Goal: Task Accomplishment & Management: Complete application form

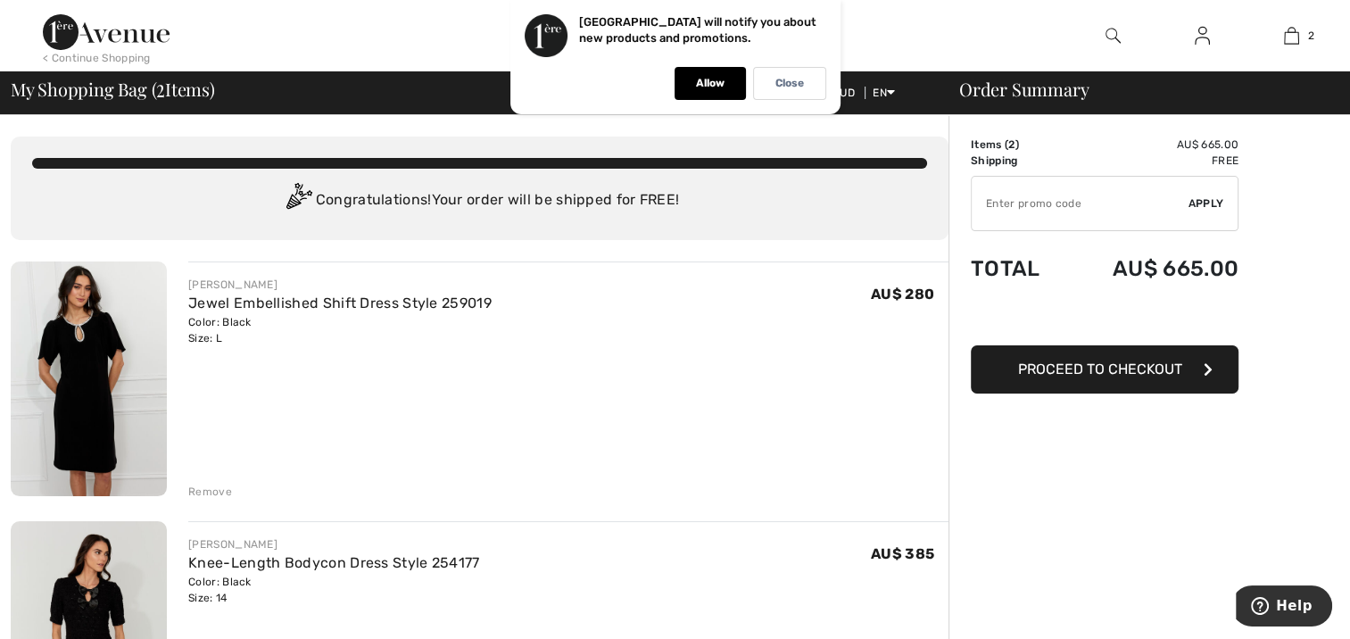
click at [71, 335] on img at bounding box center [89, 379] width 156 height 235
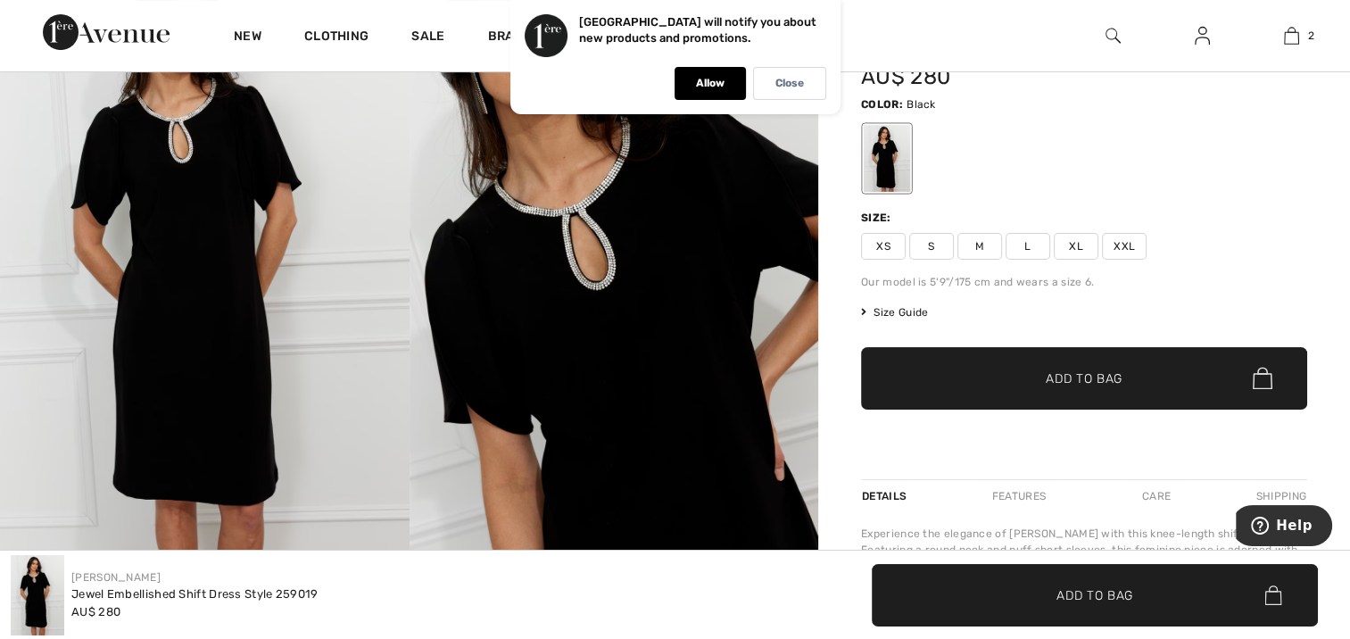
scroll to position [297, 0]
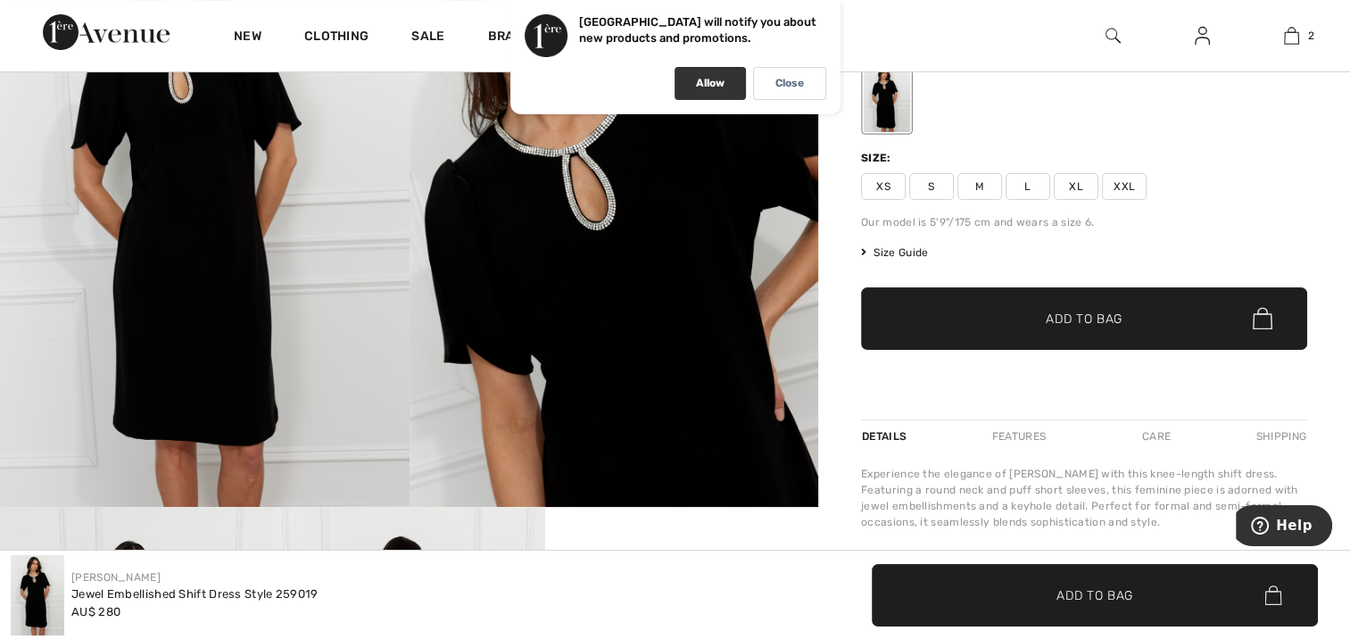
click at [692, 87] on div "Allow" at bounding box center [710, 83] width 71 height 33
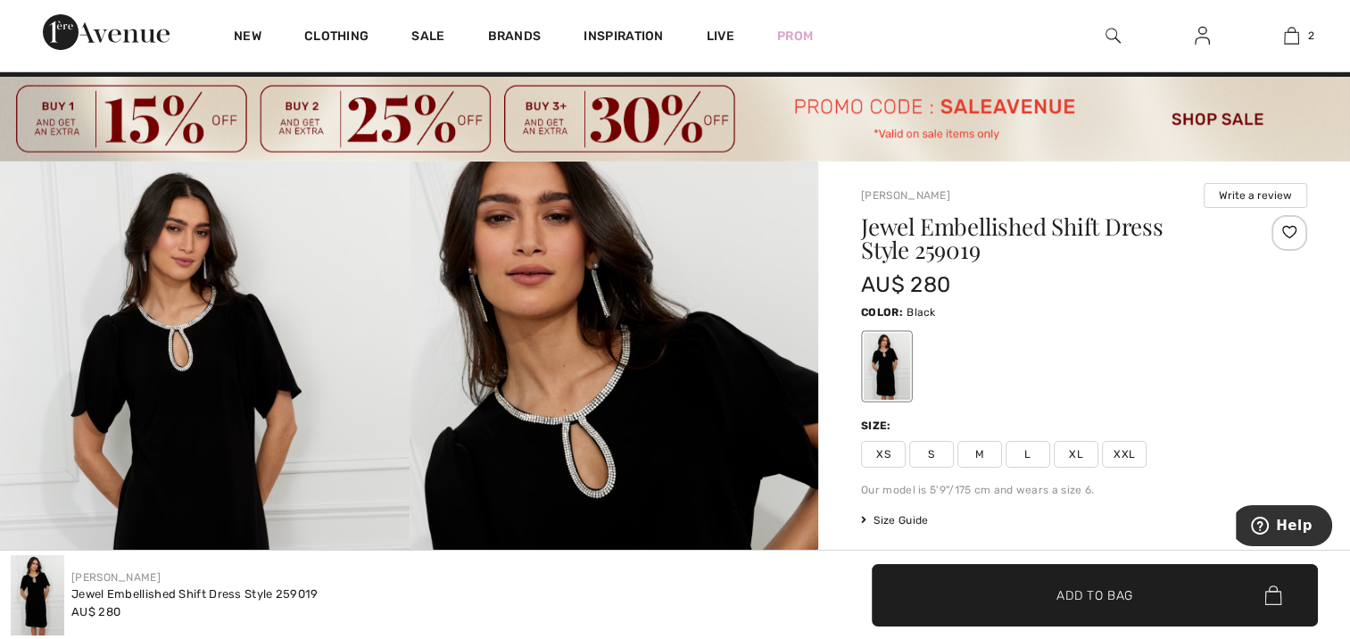
scroll to position [0, 0]
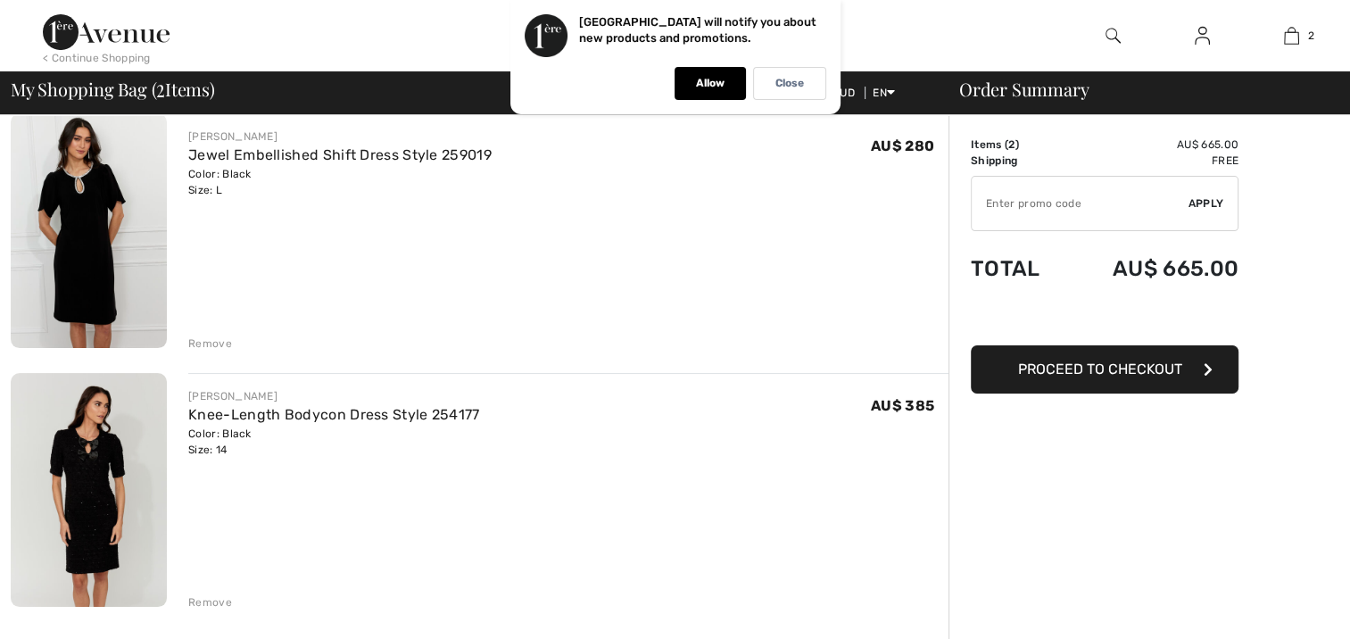
scroll to position [237, 0]
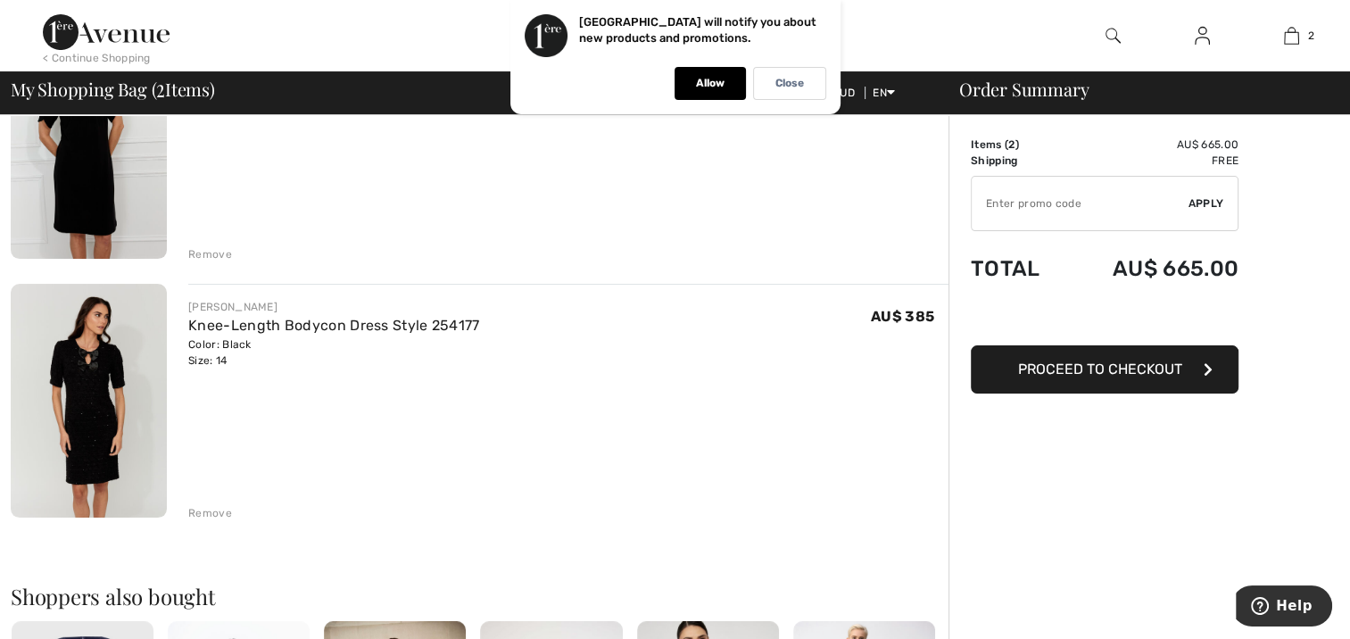
click at [75, 392] on img at bounding box center [89, 401] width 156 height 235
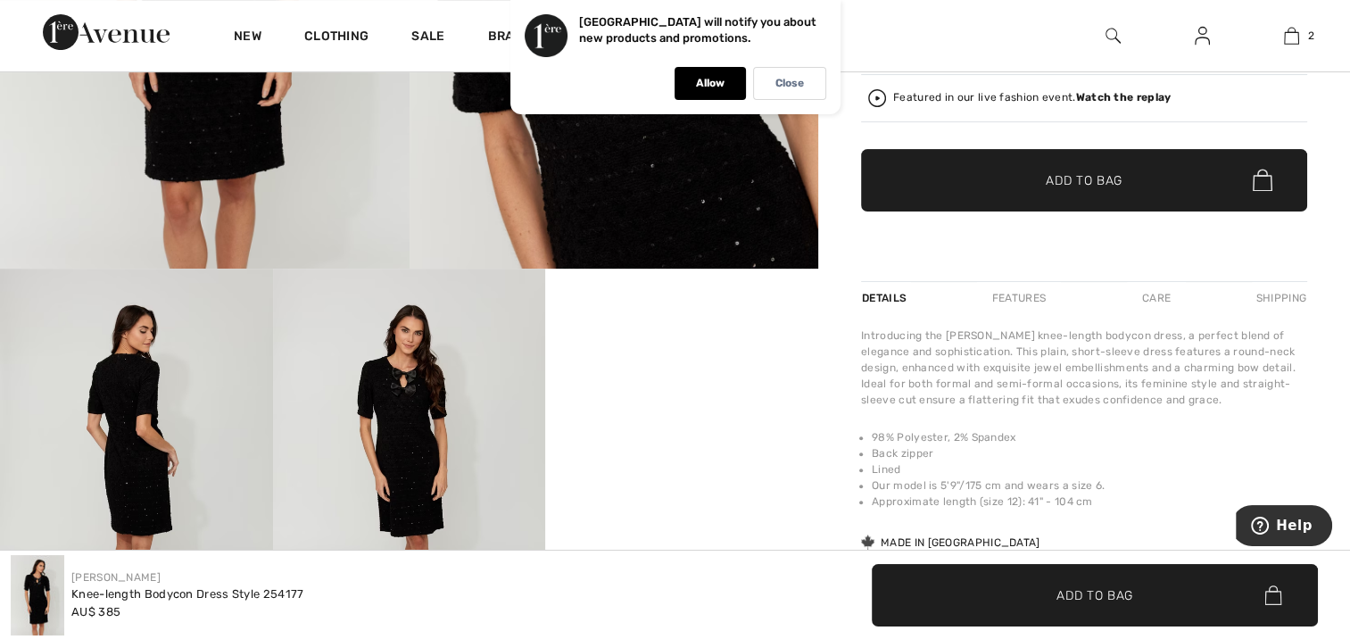
scroll to position [714, 0]
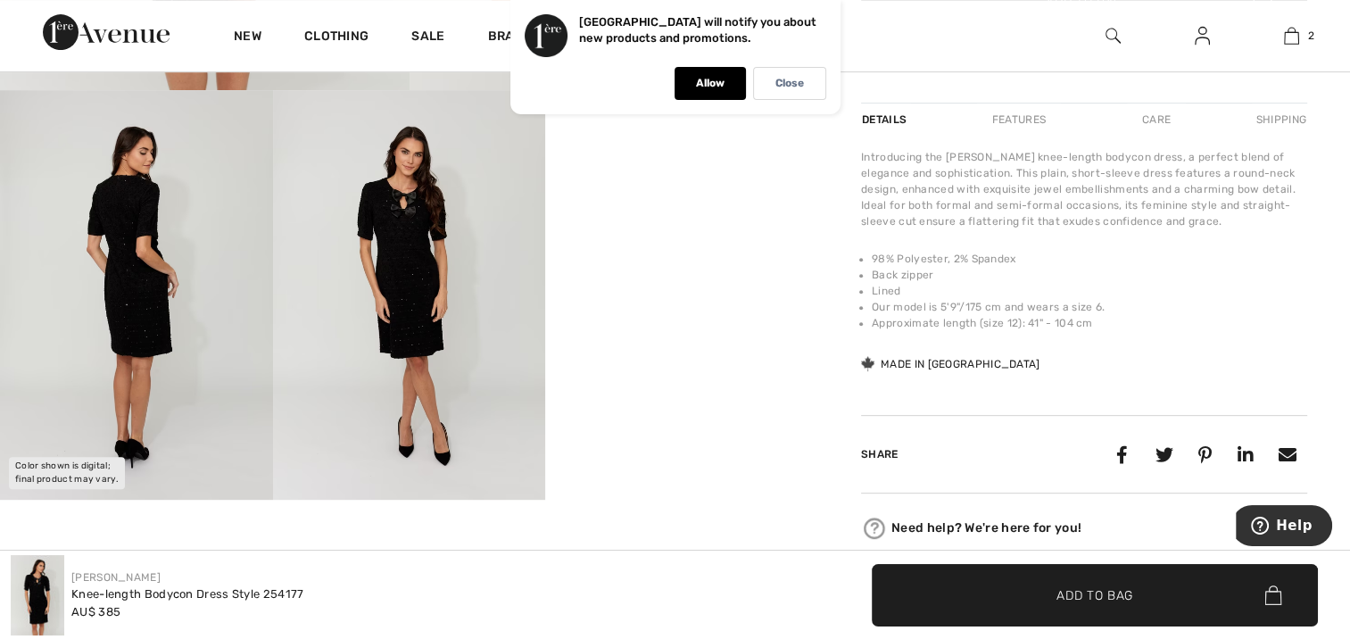
click at [135, 293] on img at bounding box center [136, 294] width 273 height 409
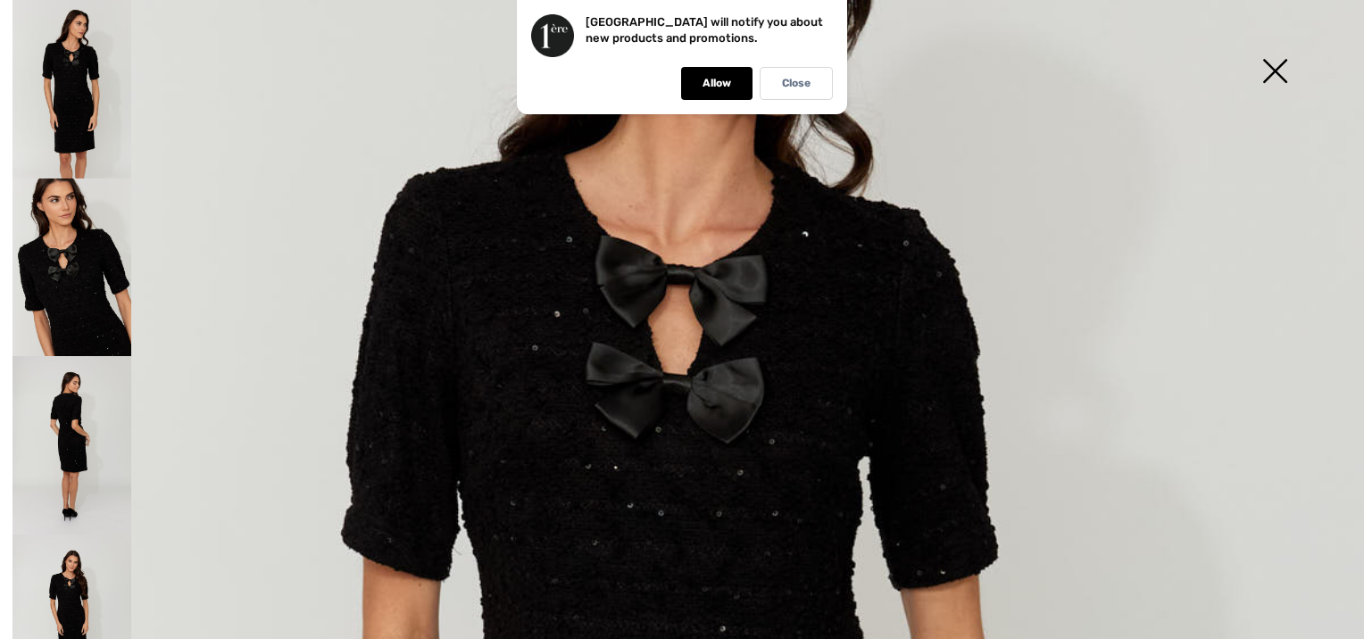
scroll to position [208, 0]
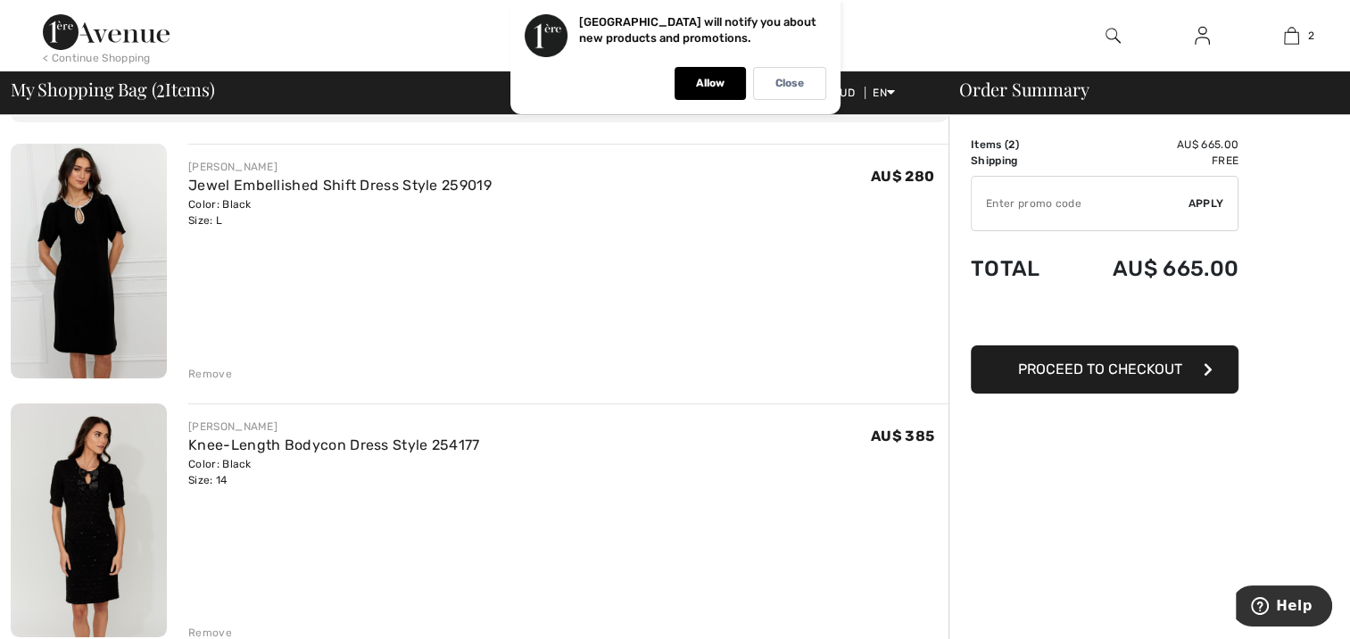
scroll to position [89, 0]
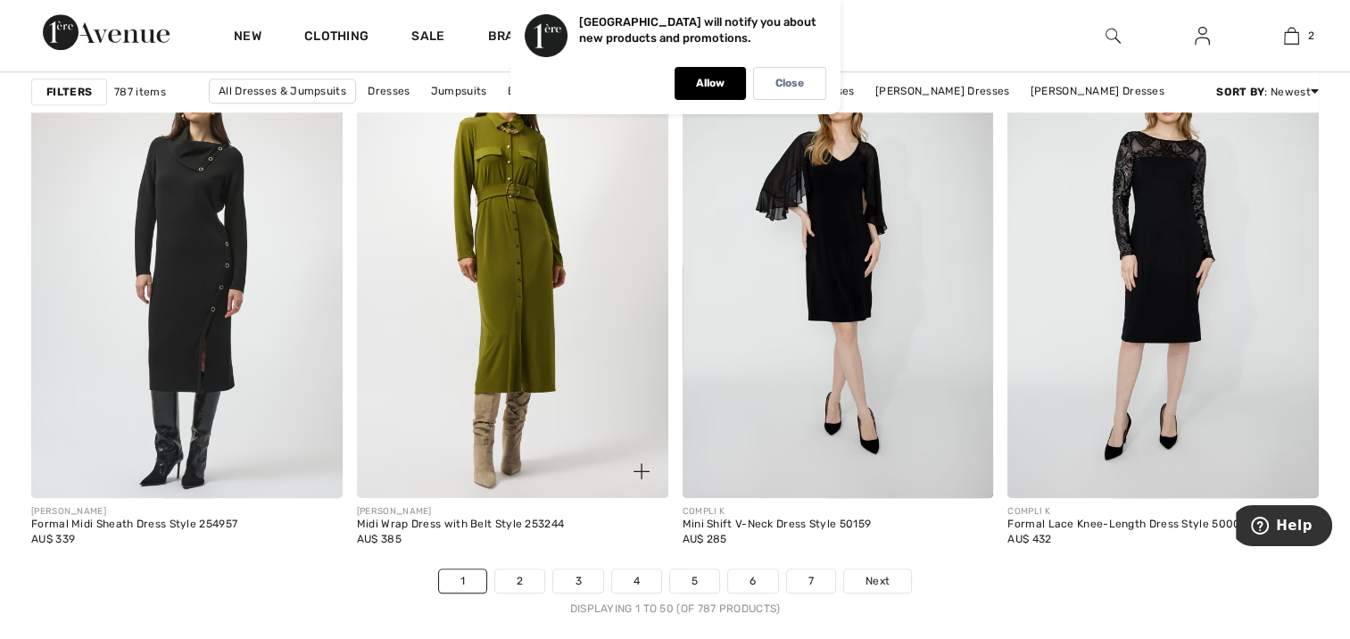
scroll to position [8330, 0]
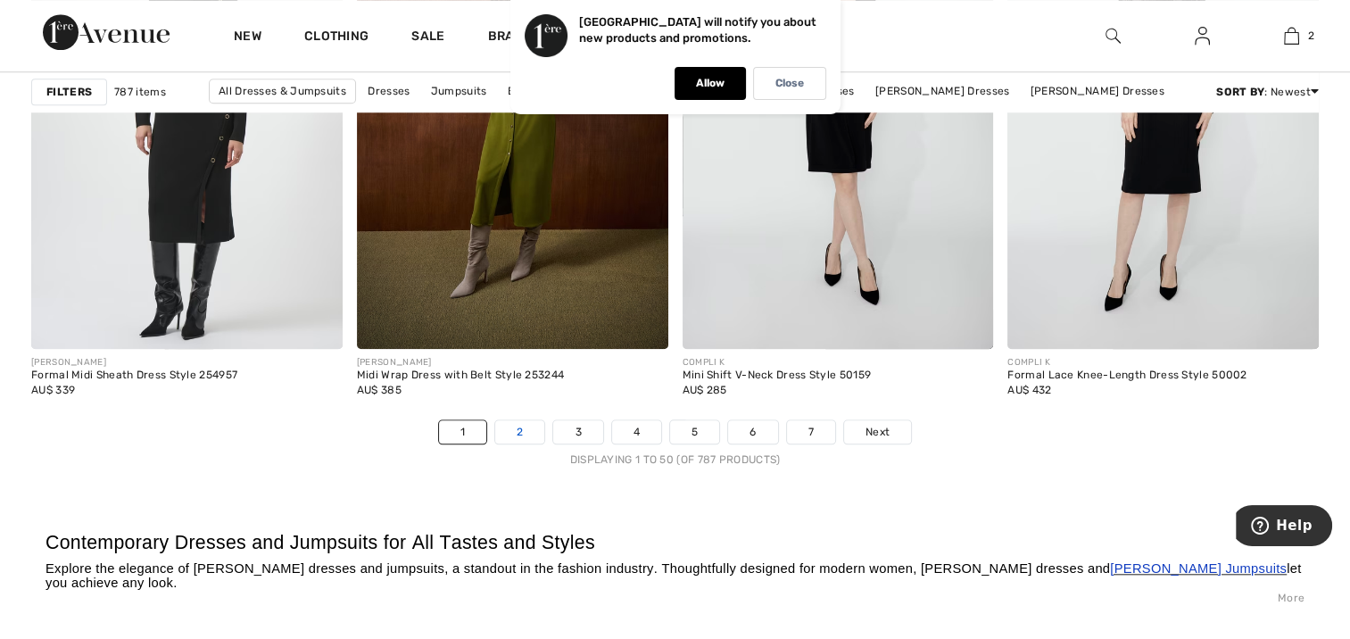
click at [520, 432] on link "2" at bounding box center [519, 431] width 49 height 23
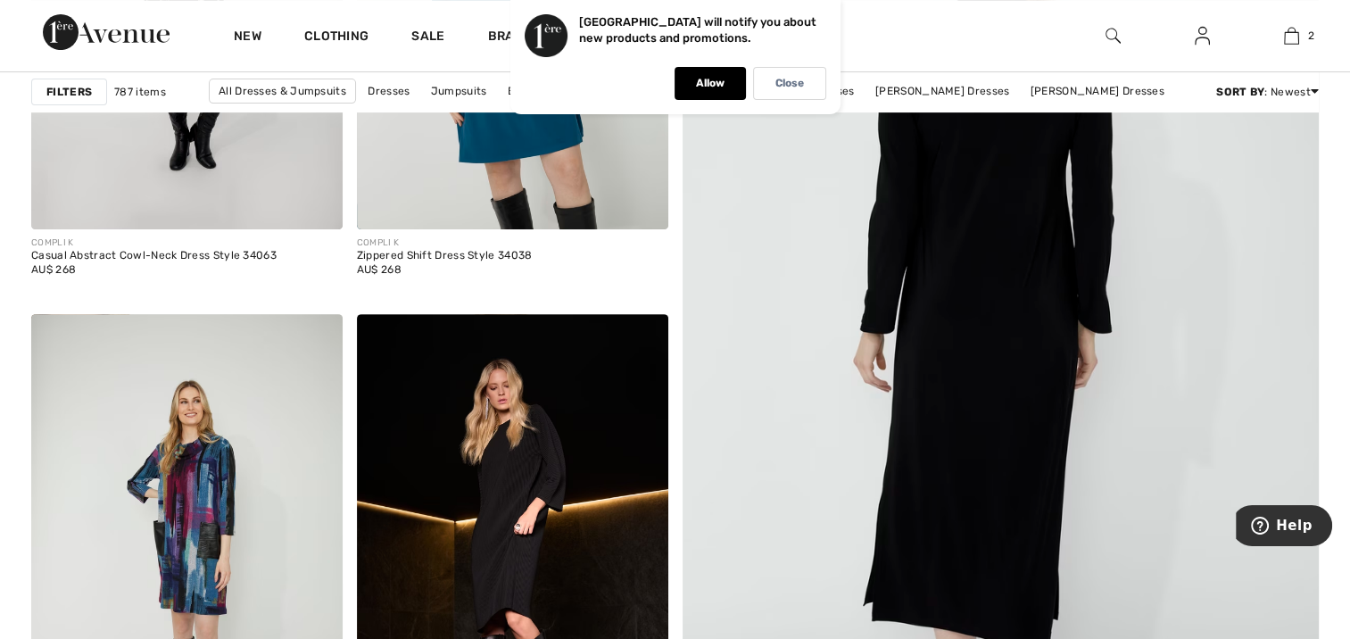
scroll to position [416, 0]
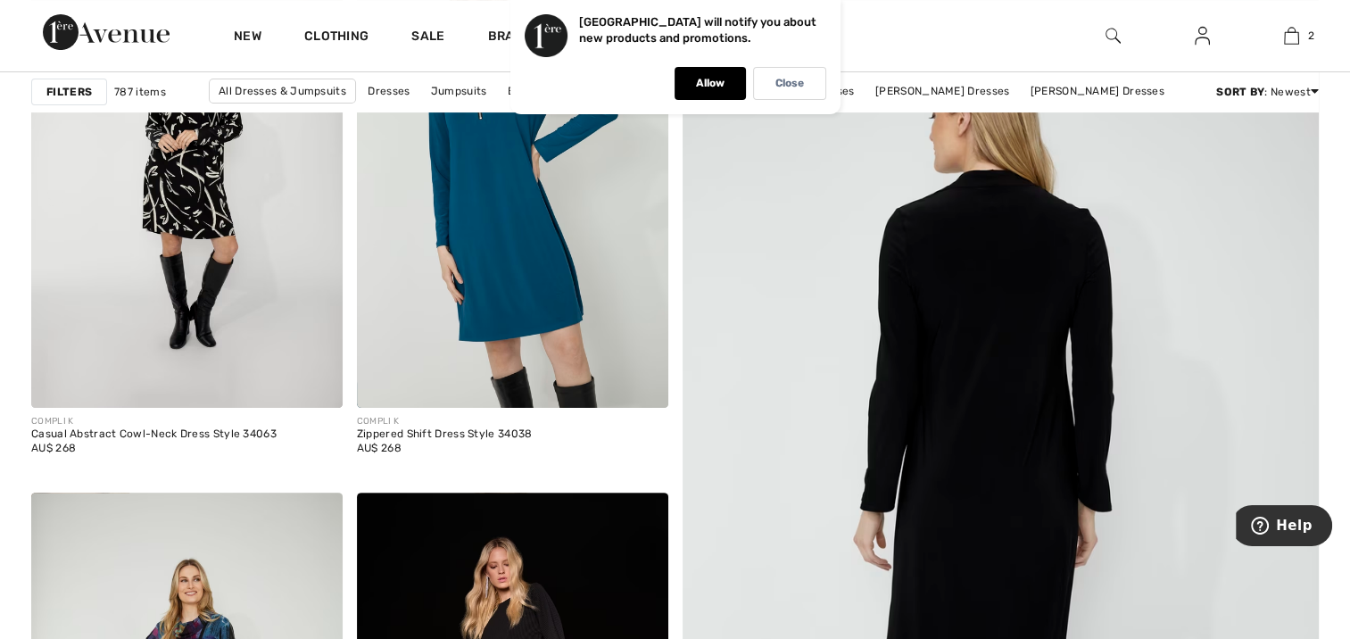
click at [960, 325] on img at bounding box center [1001, 514] width 764 height 1146
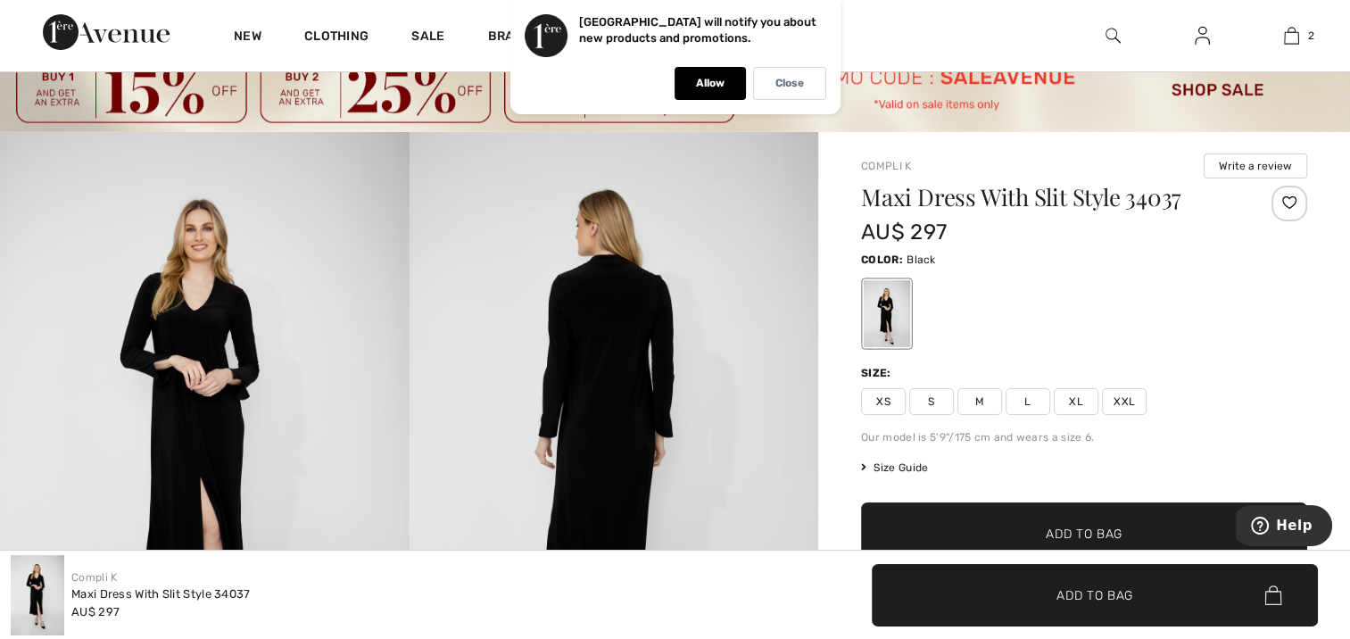
scroll to position [29, 0]
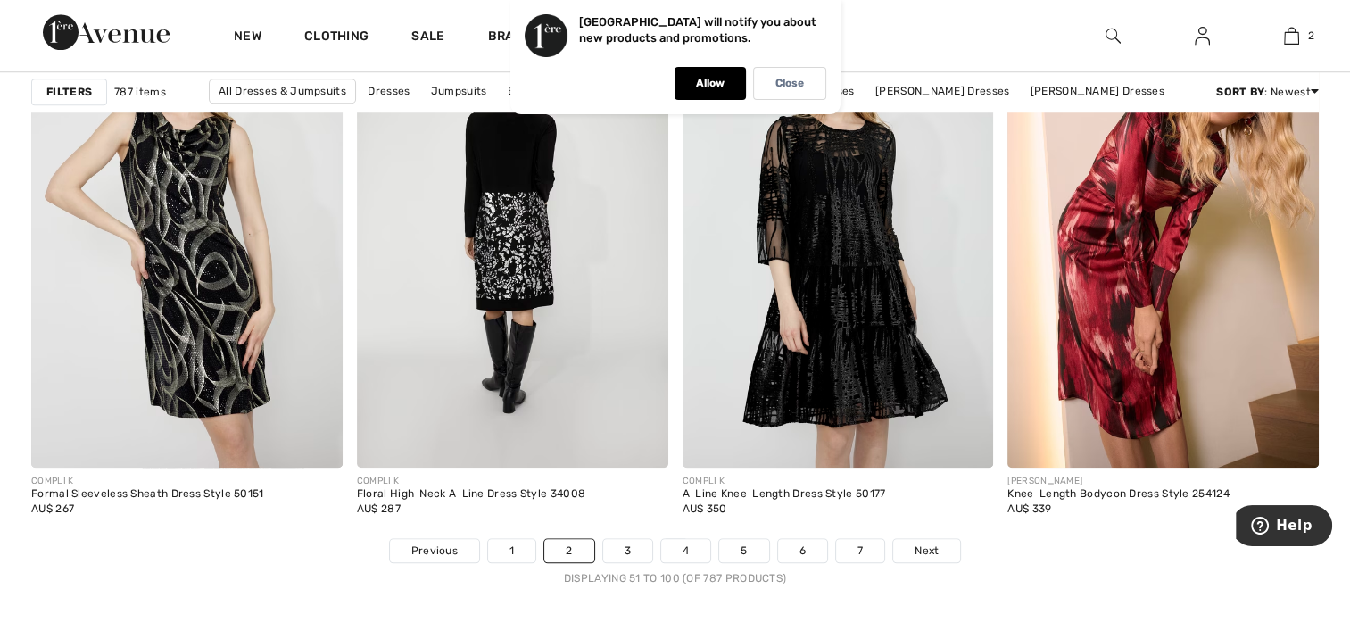
scroll to position [8390, 0]
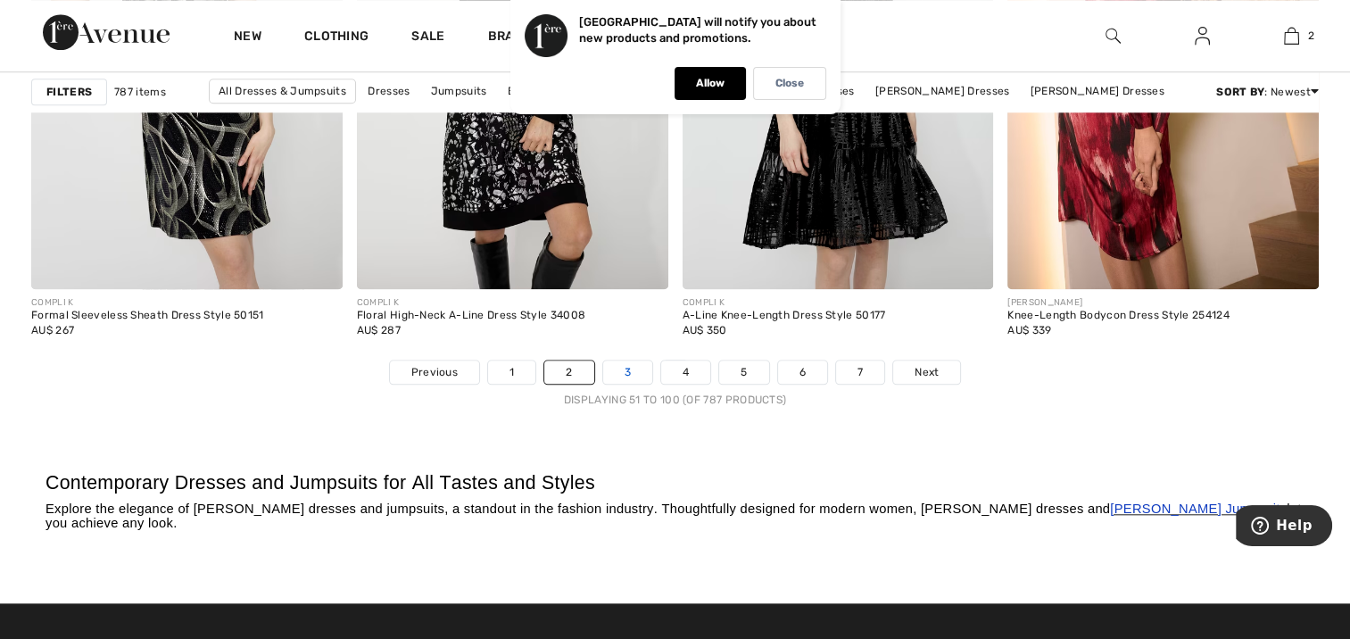
click at [628, 361] on link "3" at bounding box center [627, 372] width 49 height 23
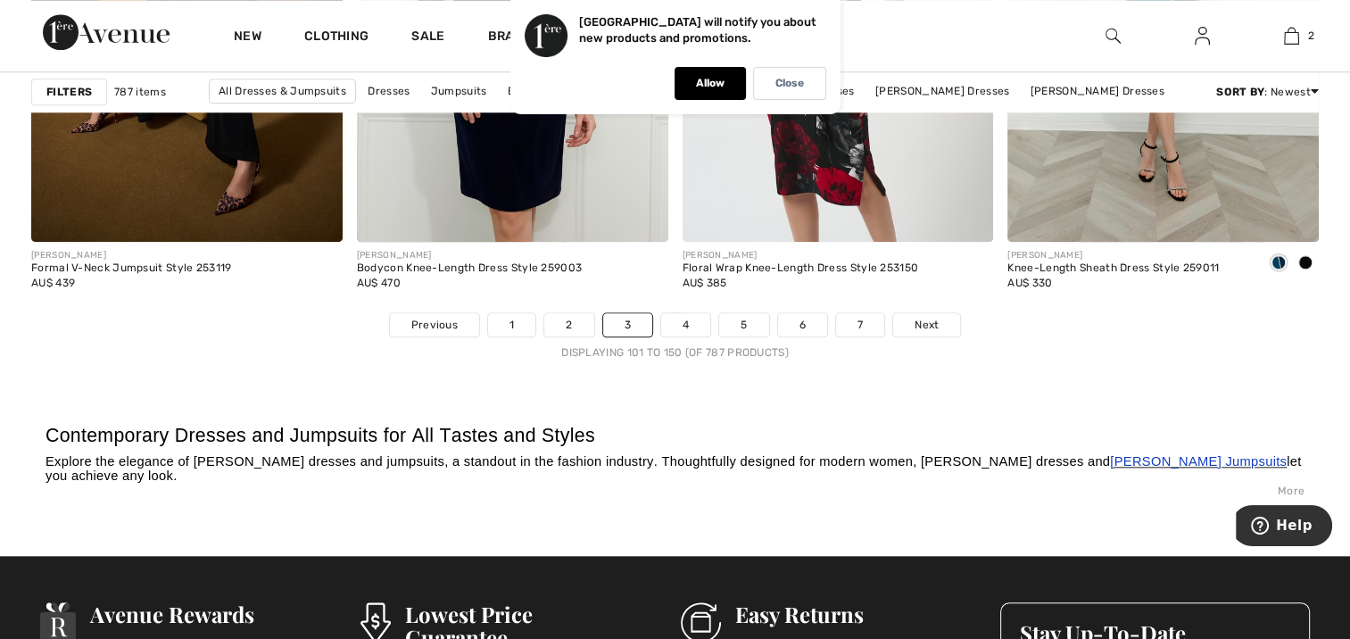
scroll to position [8569, 0]
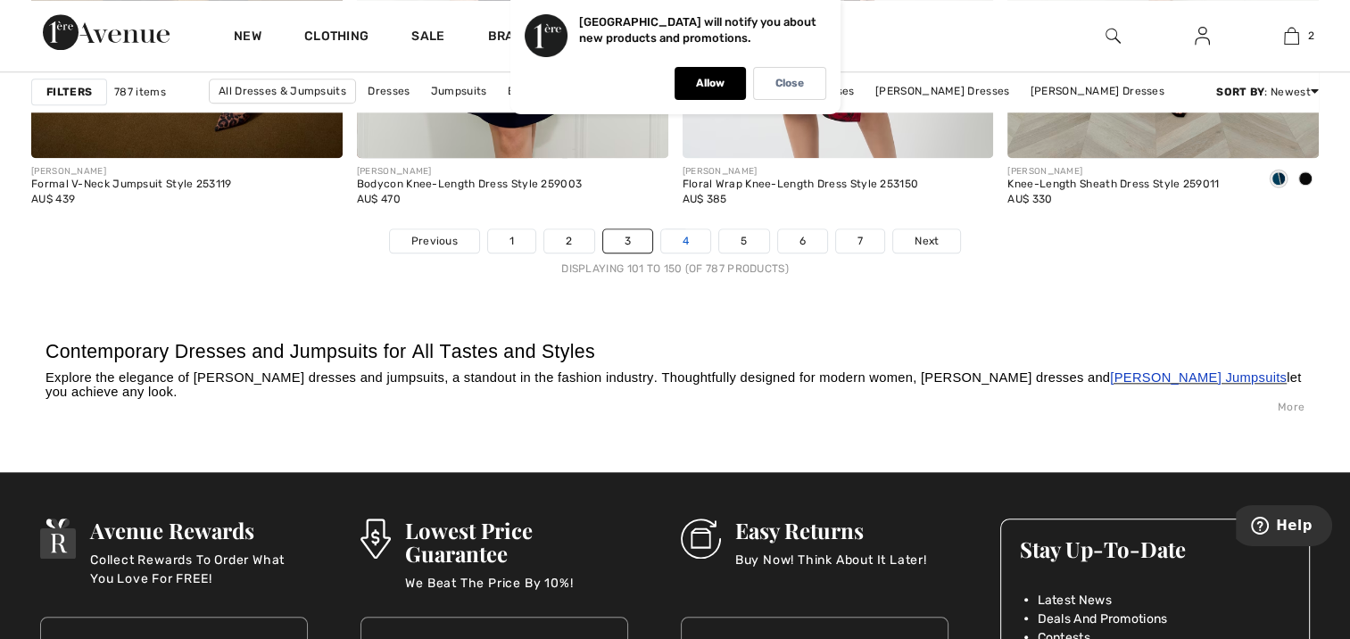
click at [675, 230] on link "4" at bounding box center [685, 240] width 49 height 23
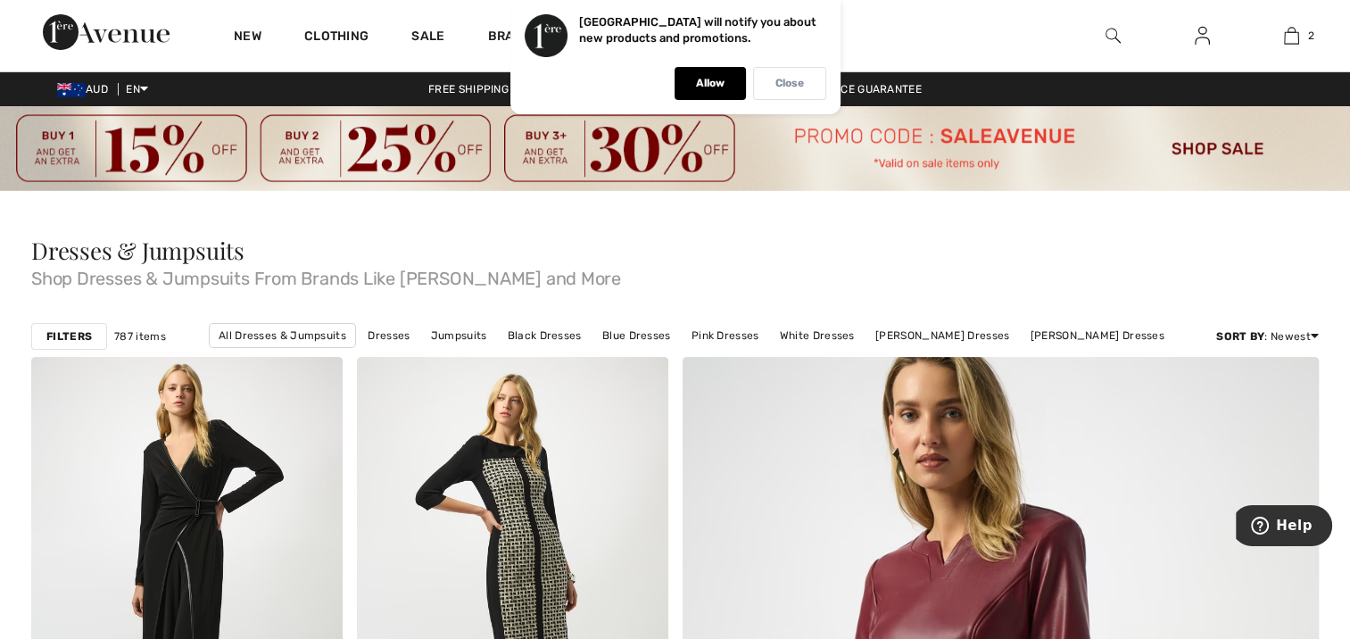
click at [800, 77] on p "Close" at bounding box center [790, 83] width 29 height 13
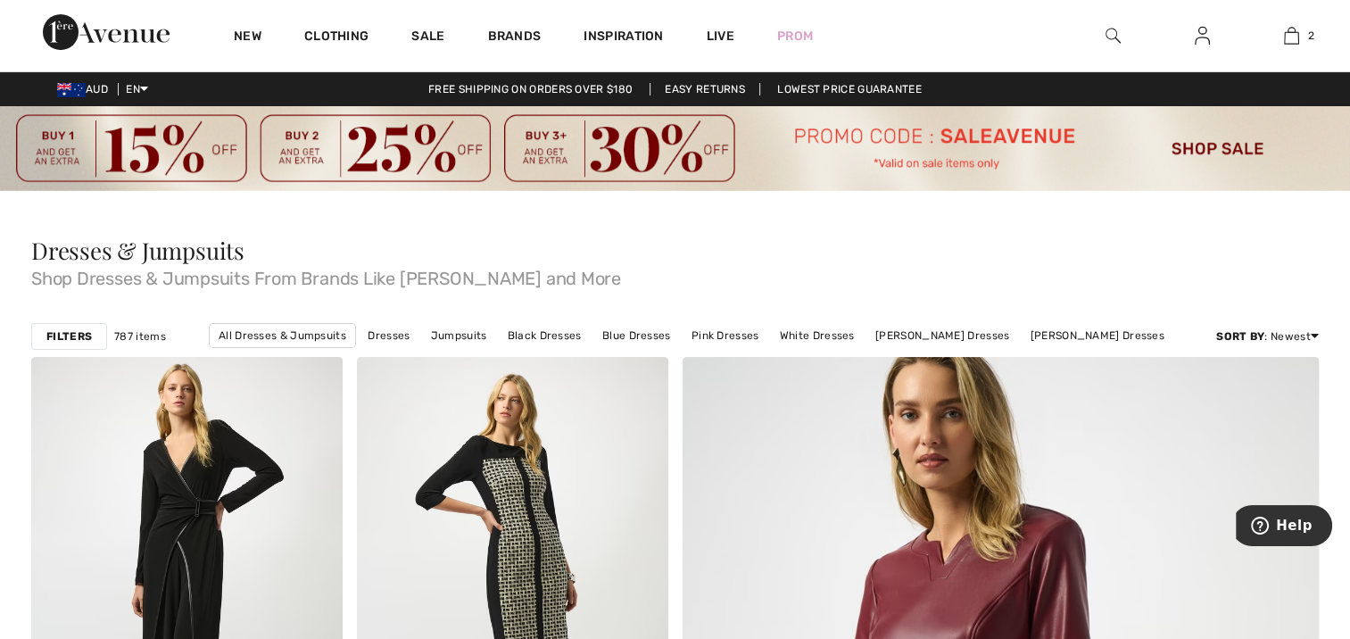
click at [737, 86] on link "Easy Returns" at bounding box center [705, 89] width 111 height 12
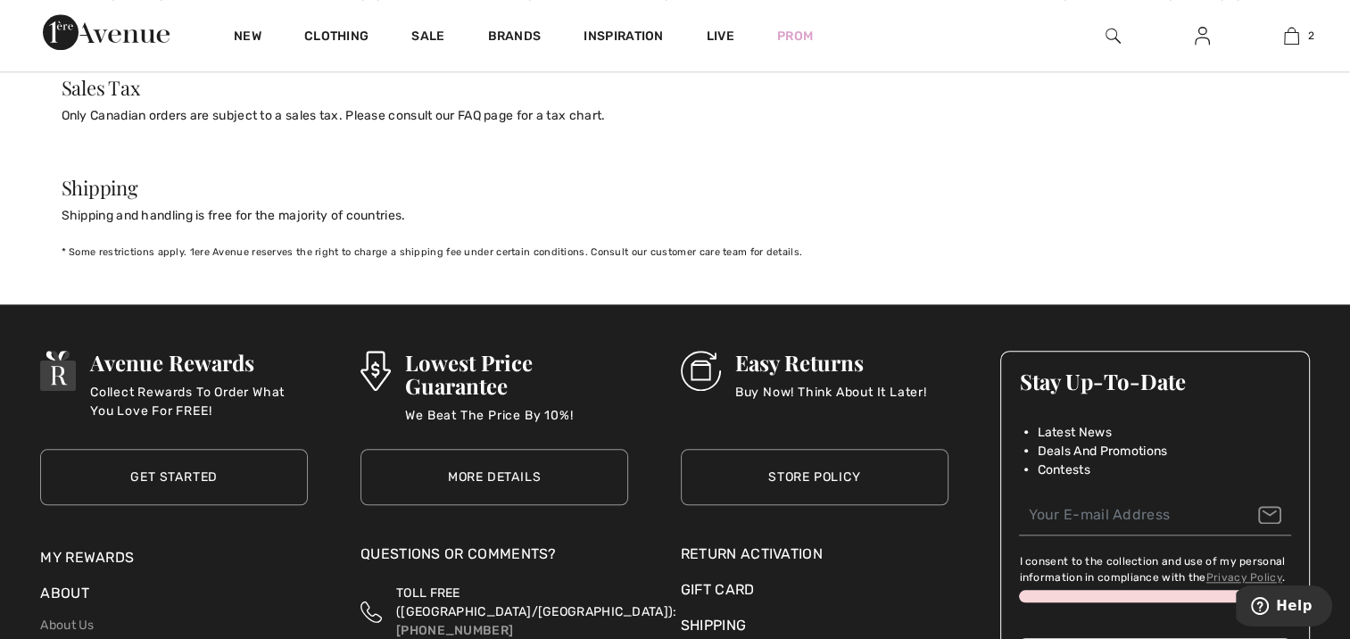
scroll to position [2023, 0]
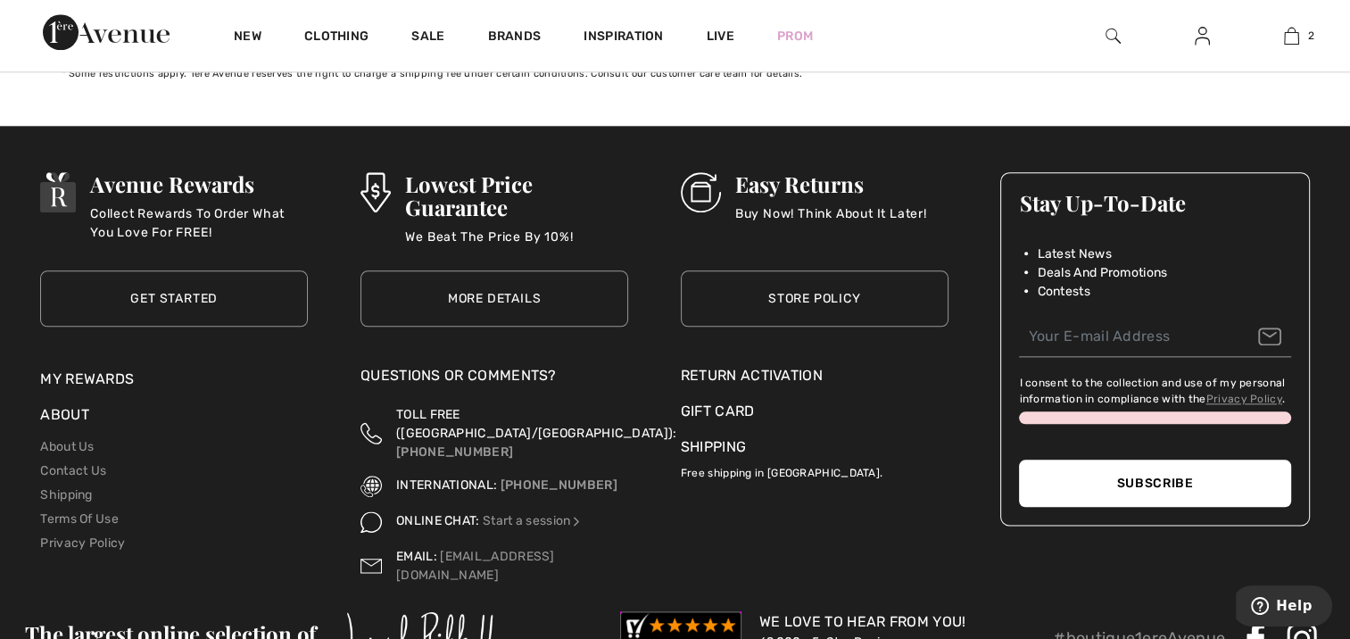
click at [714, 365] on div "Return Activation" at bounding box center [815, 375] width 268 height 21
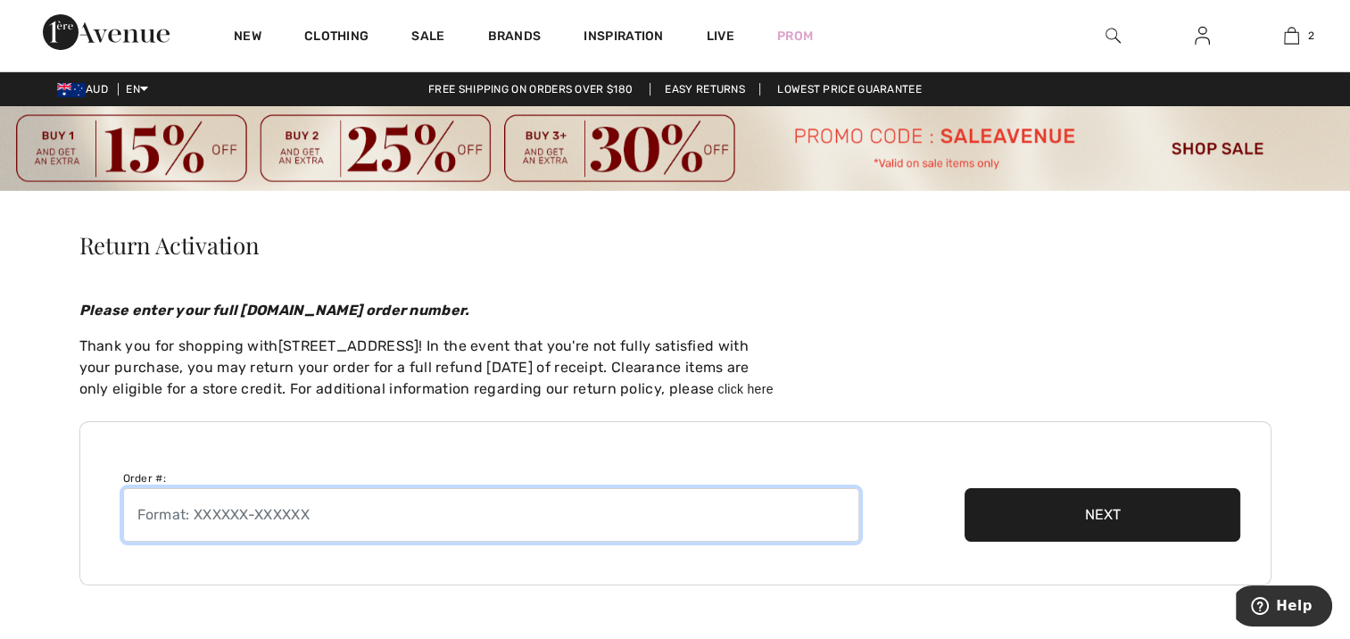
click at [138, 508] on input "text" at bounding box center [491, 515] width 736 height 54
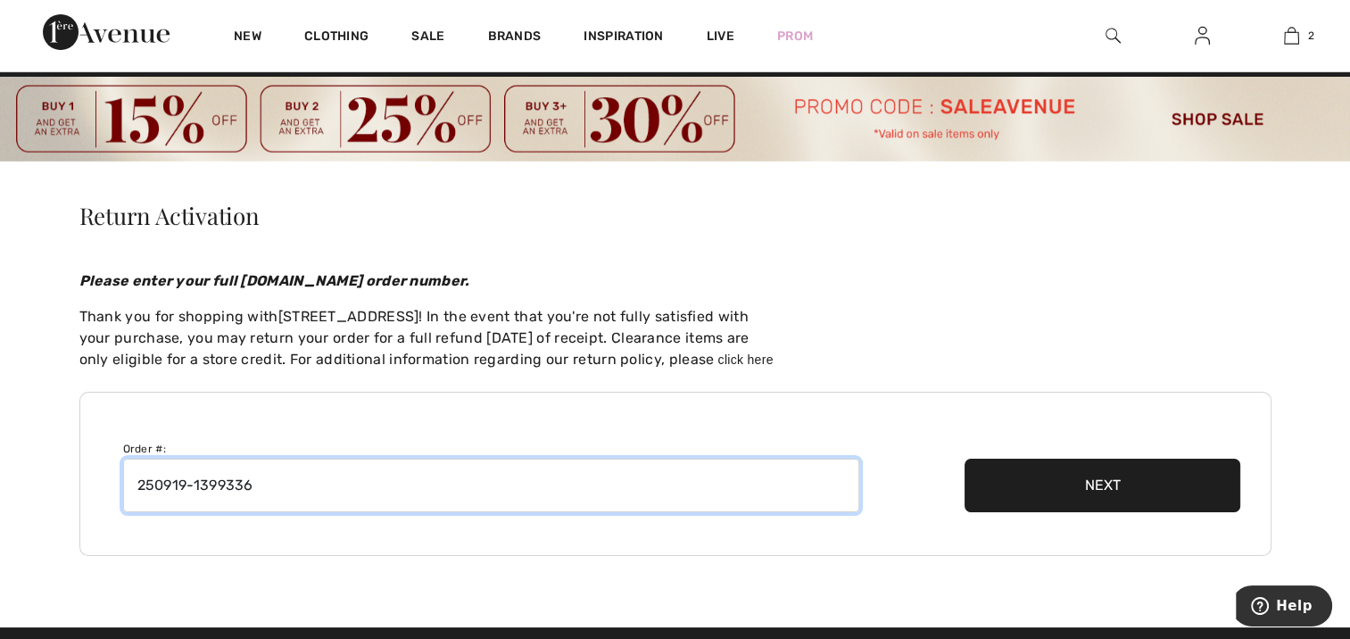
scroll to position [59, 0]
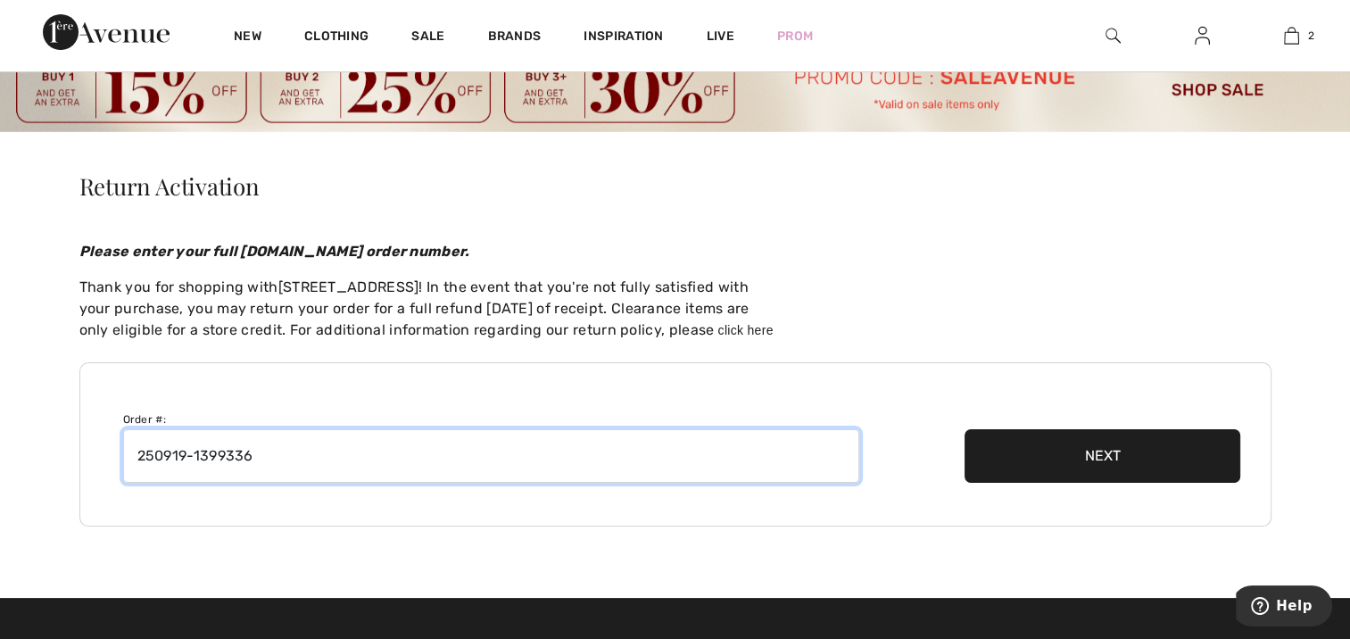
type input "250919-1399336"
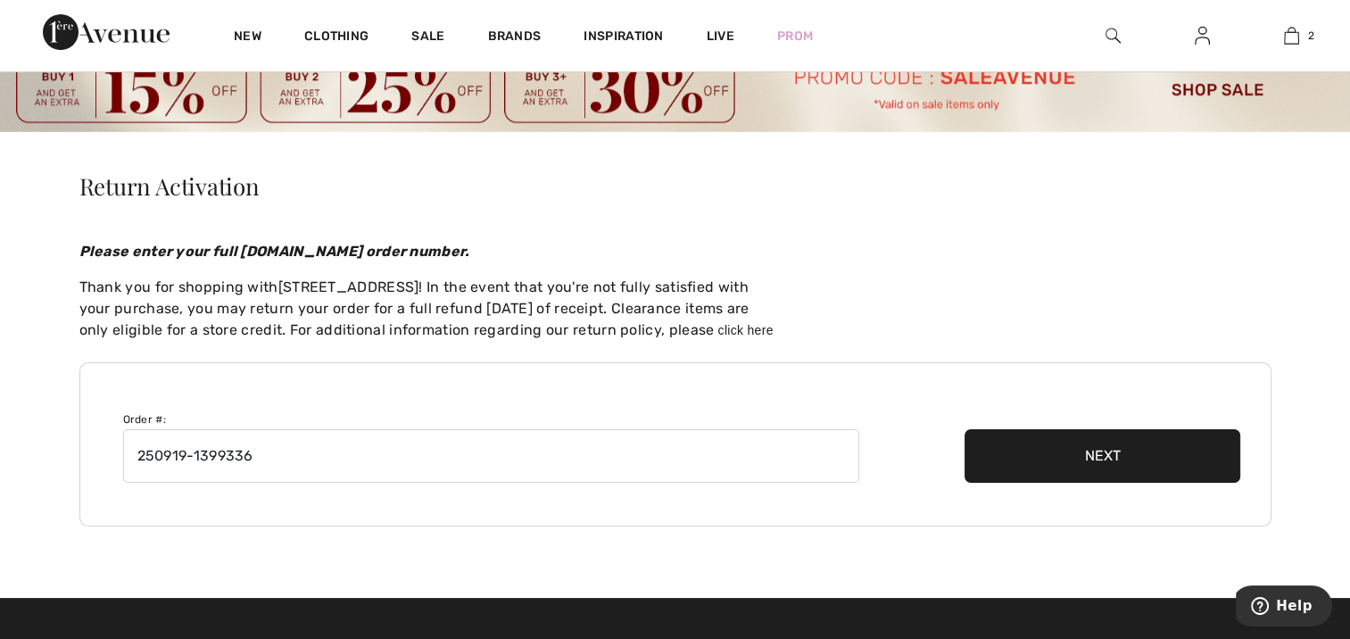
click at [1031, 449] on button "Next" at bounding box center [1103, 456] width 277 height 54
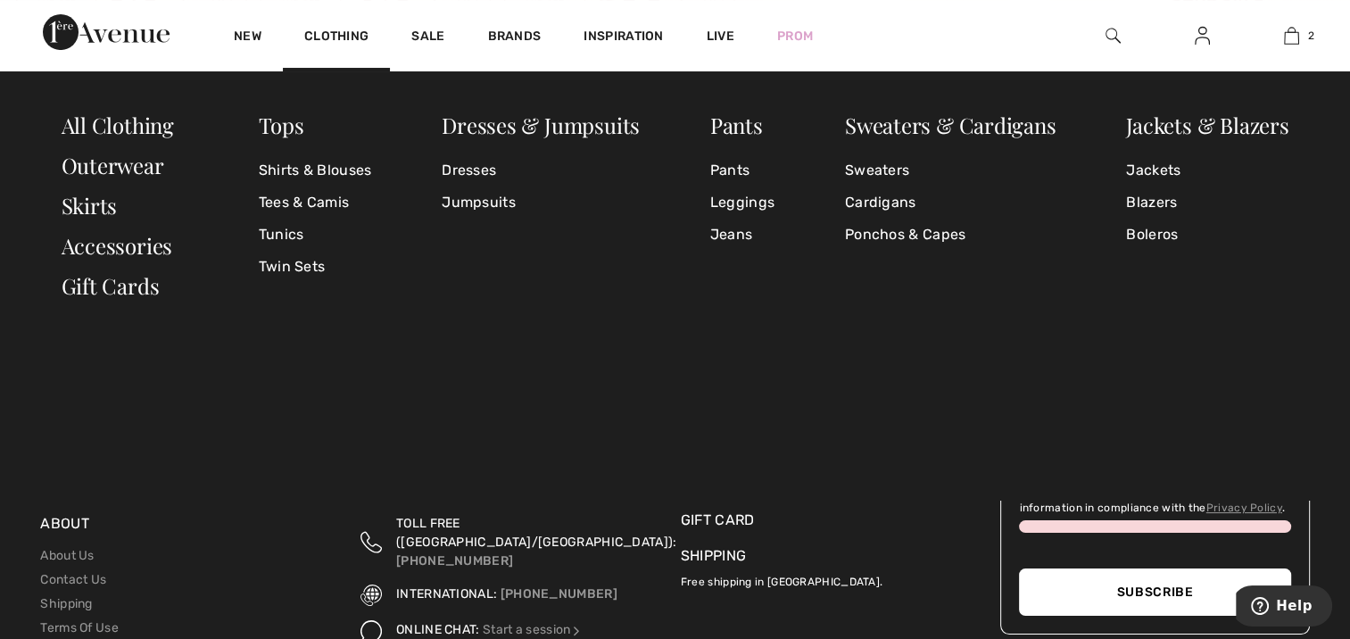
scroll to position [208, 0]
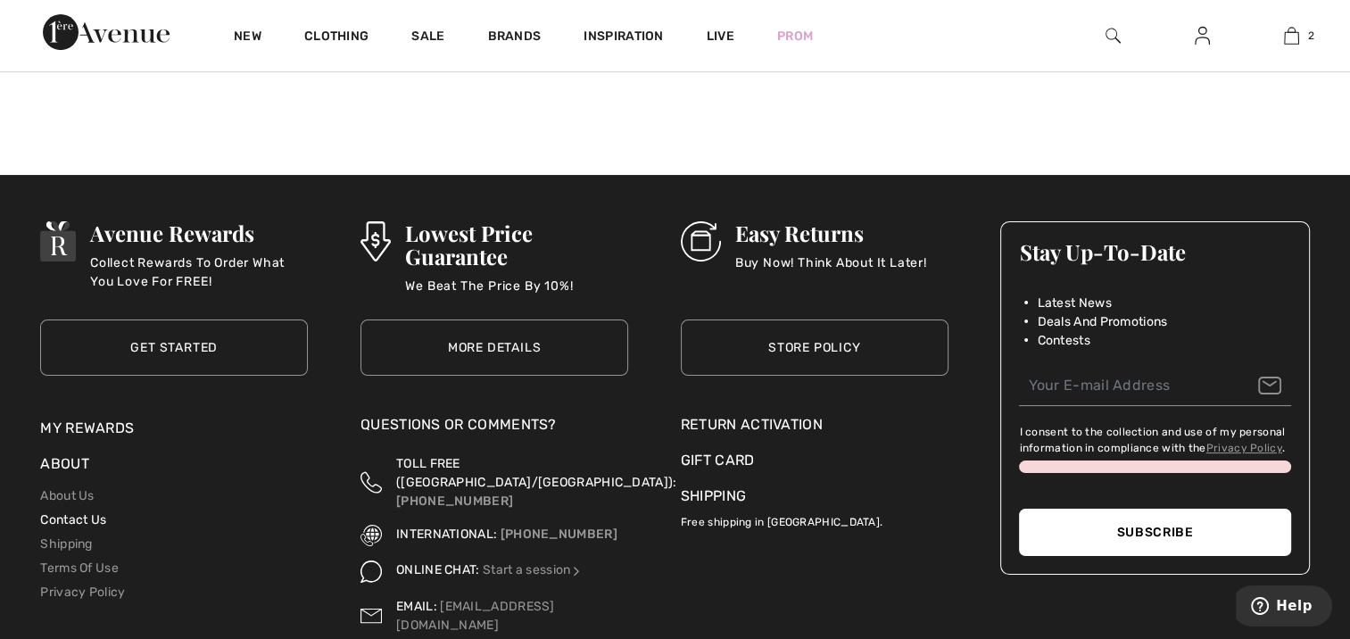
click at [73, 522] on link "Contact Us" at bounding box center [73, 519] width 66 height 15
